Goal: Task Accomplishment & Management: Use online tool/utility

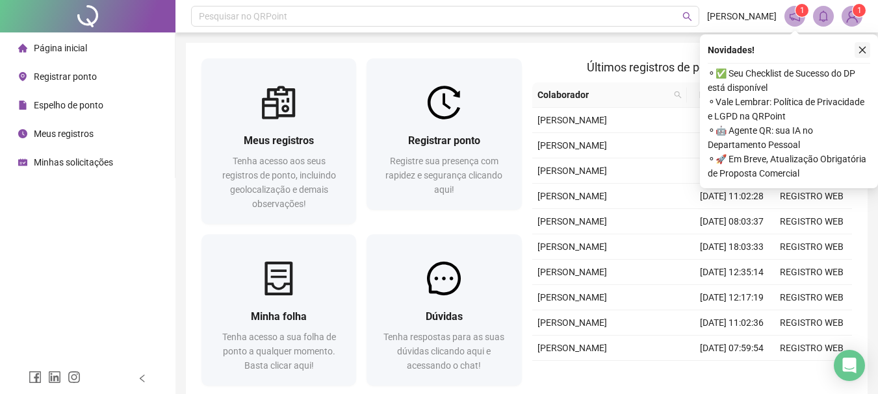
click at [862, 53] on icon "close" at bounding box center [862, 49] width 9 height 9
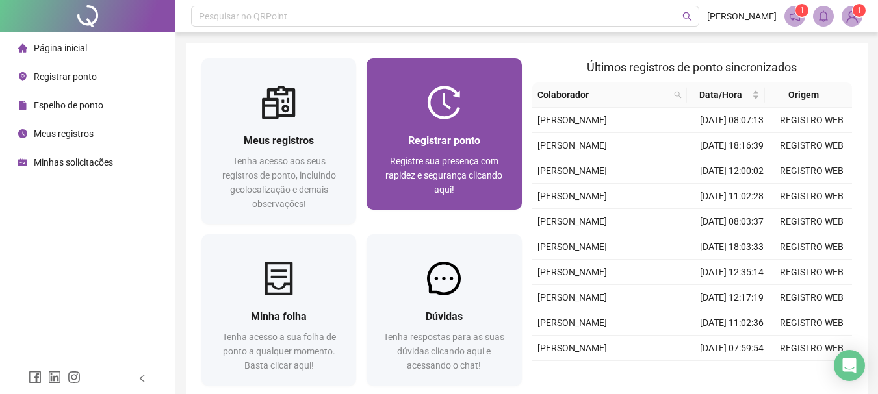
click at [482, 125] on div "Registrar ponto Registre sua presença com rapidez e segurança clicando aqui!" at bounding box center [443, 165] width 155 height 90
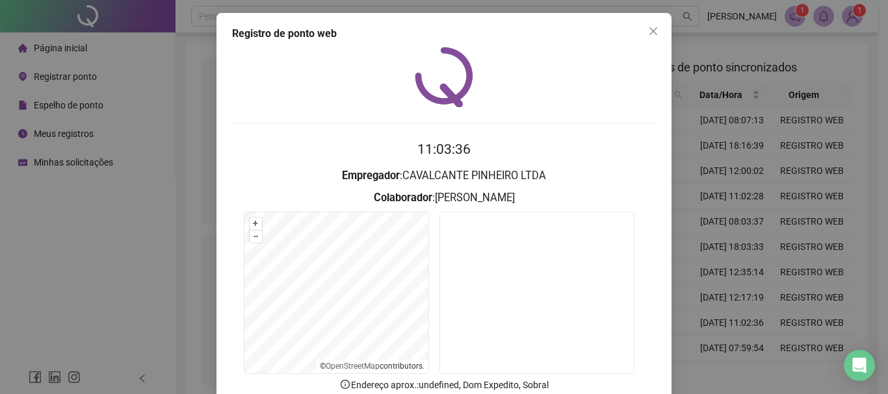
scroll to position [65, 0]
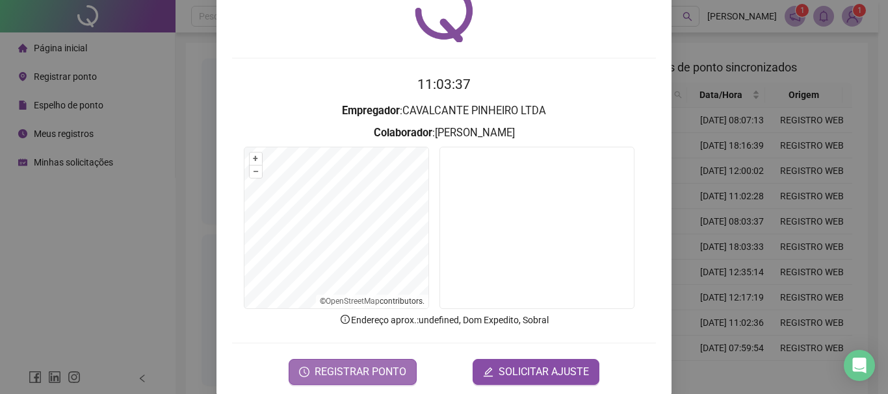
click at [370, 369] on span "REGISTRAR PONTO" at bounding box center [361, 373] width 92 height 16
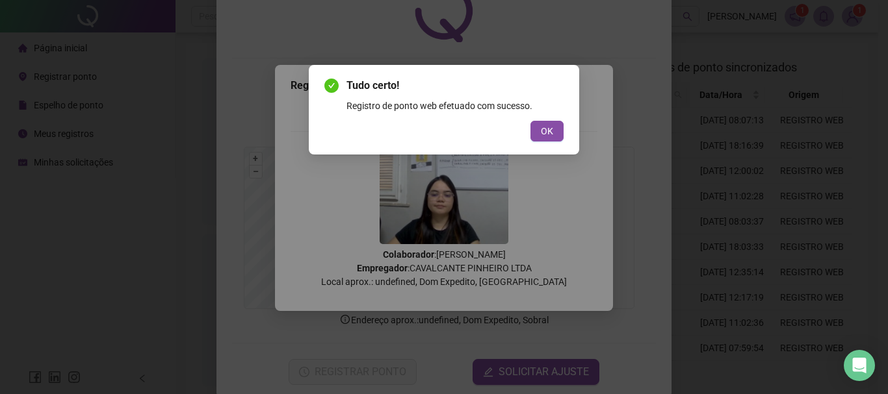
drag, startPoint x: 545, startPoint y: 141, endPoint x: 552, endPoint y: 124, distance: 18.3
click at [545, 140] on button "OK" at bounding box center [546, 131] width 33 height 21
click at [552, 124] on div "Tudo certo! Registro de ponto web efetuado com sucesso. OK" at bounding box center [444, 197] width 888 height 394
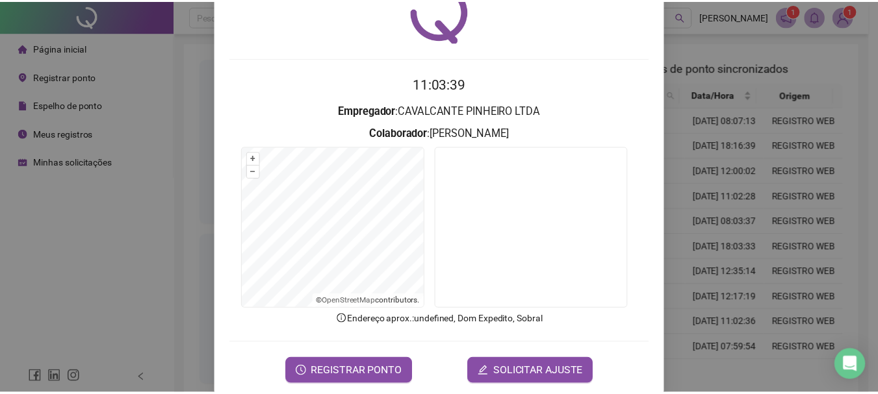
scroll to position [0, 0]
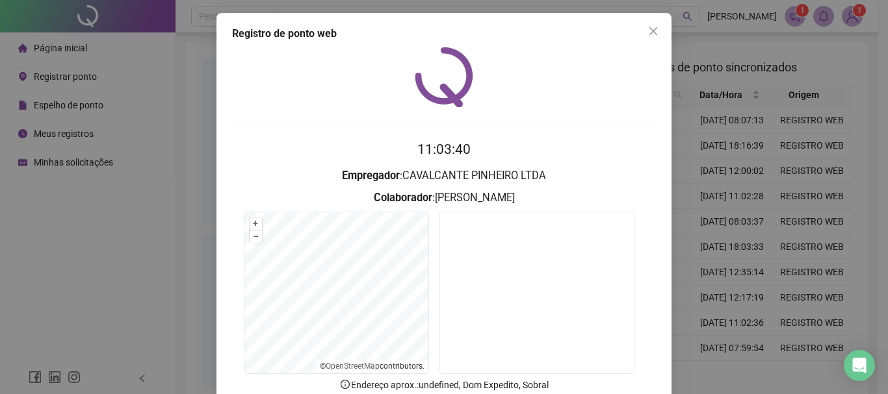
drag, startPoint x: 646, startPoint y: 31, endPoint x: 328, endPoint y: 5, distance: 319.4
click at [648, 30] on icon "close" at bounding box center [653, 31] width 10 height 10
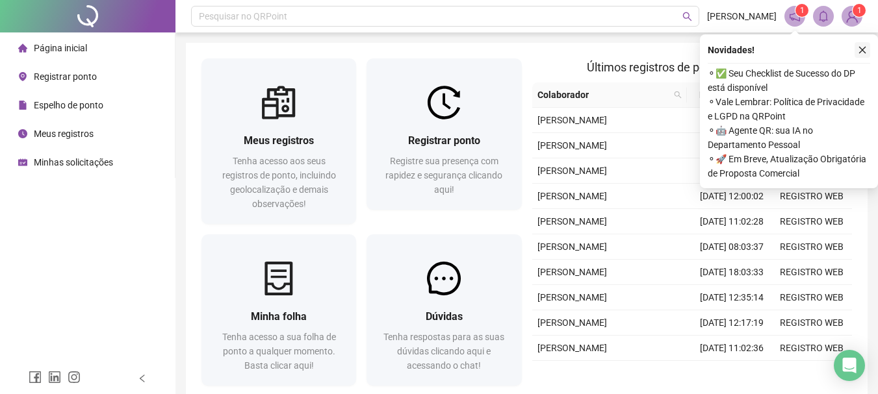
click at [858, 47] on icon "close" at bounding box center [862, 49] width 9 height 9
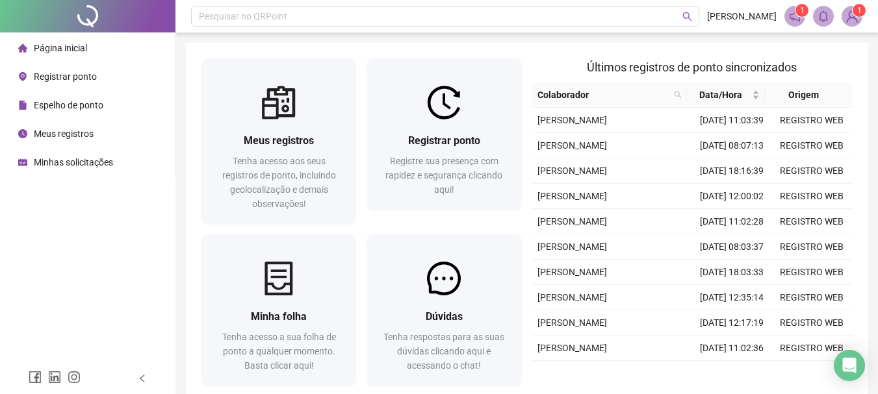
click at [857, 16] on span "1" at bounding box center [859, 10] width 5 height 13
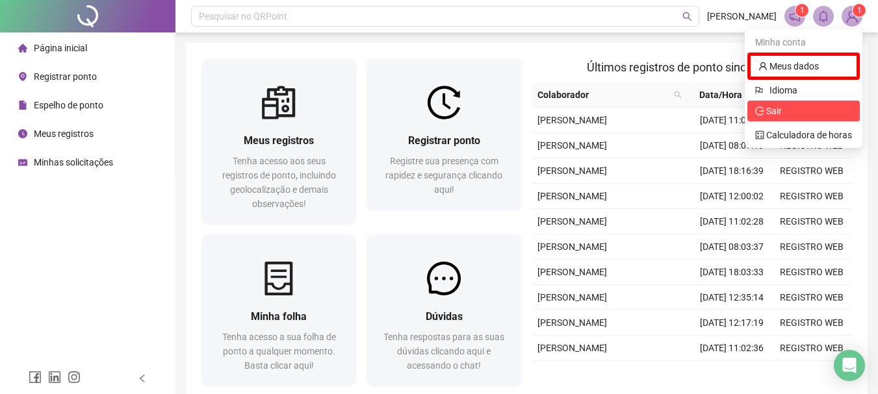
click at [799, 113] on span "Sair" at bounding box center [803, 111] width 97 height 14
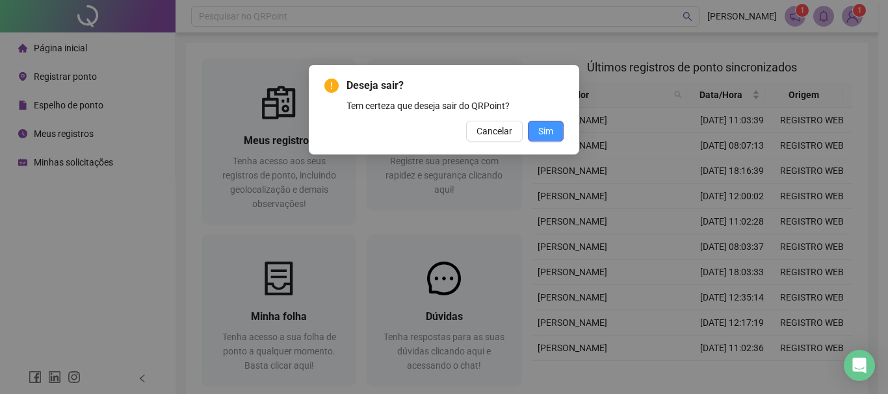
click at [565, 129] on div "Deseja sair? Tem certeza que deseja sair do QRPoint? Cancelar Sim" at bounding box center [444, 110] width 270 height 90
click at [561, 132] on button "Sim" at bounding box center [546, 131] width 36 height 21
